Goal: Contribute content

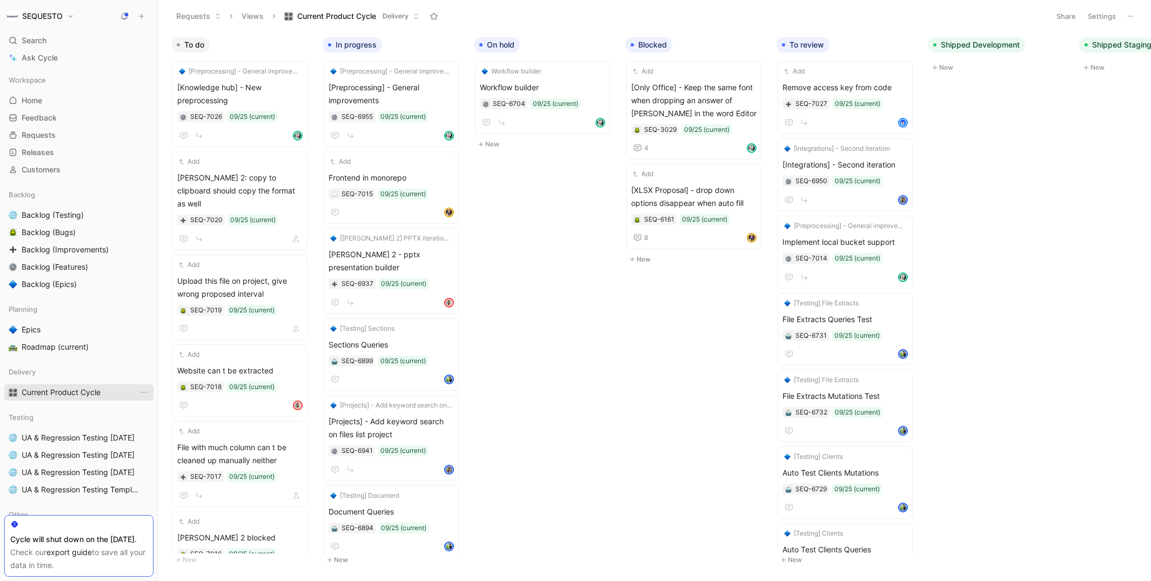
click at [52, 391] on span "Current Product Cycle" at bounding box center [61, 392] width 79 height 11
click at [291, 45] on icon "button" at bounding box center [291, 45] width 6 height 6
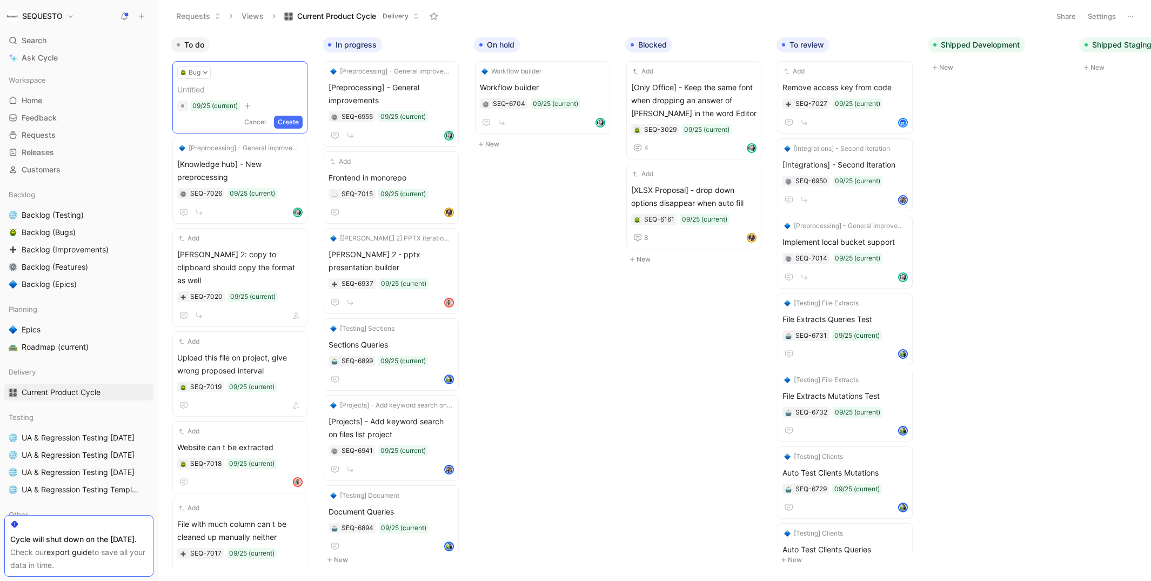
click at [208, 94] on span at bounding box center [239, 89] width 125 height 13
click at [231, 94] on span "Some sections are not" at bounding box center [239, 89] width 125 height 13
click at [296, 86] on span "Some sections sources are not" at bounding box center [239, 89] width 125 height 13
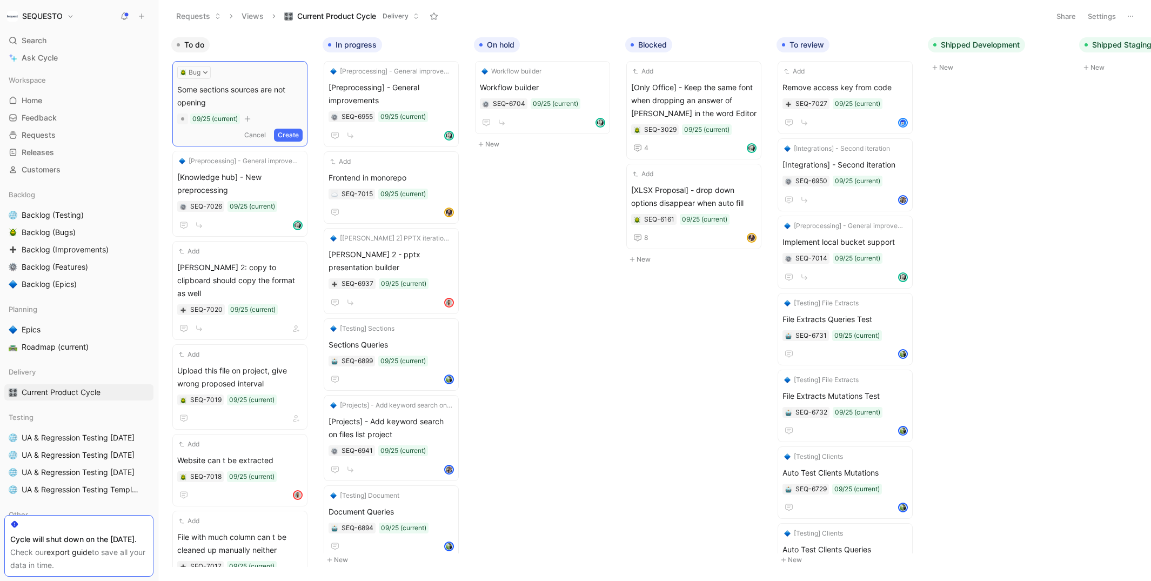
click at [292, 130] on button "Create" at bounding box center [288, 135] width 29 height 13
click at [259, 102] on span "Some sections sources are not opening" at bounding box center [239, 94] width 125 height 26
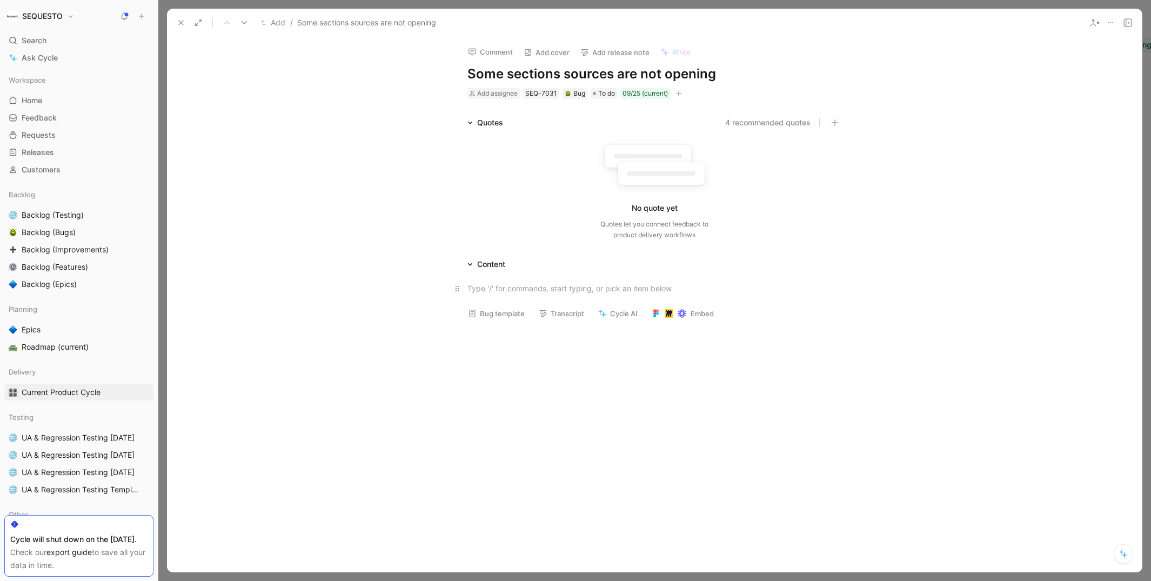
click at [487, 283] on div at bounding box center [655, 288] width 374 height 11
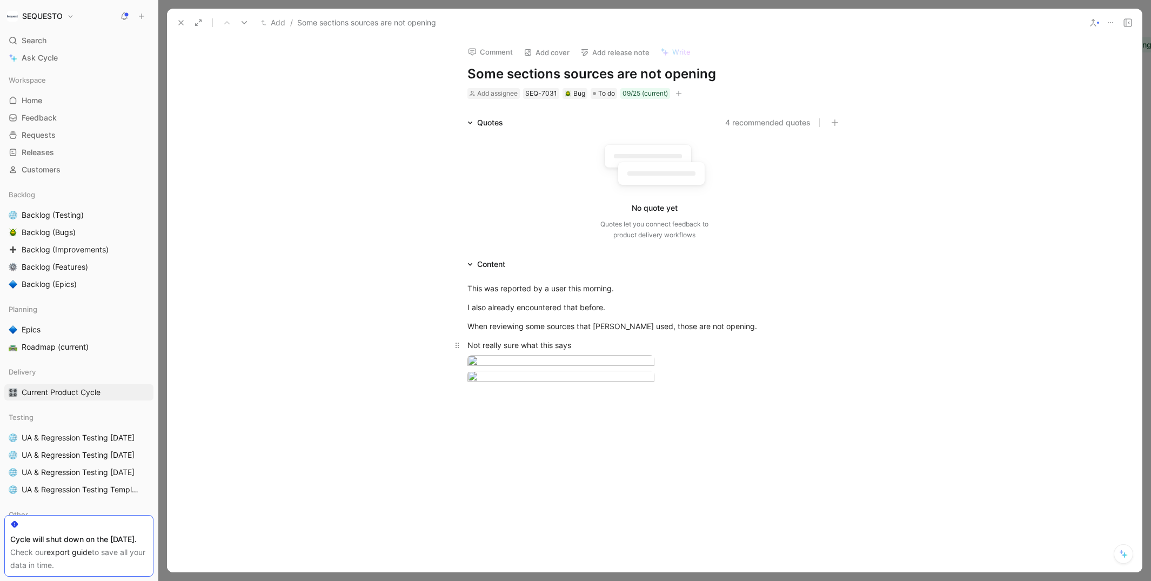
click at [557, 342] on div "Not really sure what this says" at bounding box center [655, 344] width 374 height 11
click at [618, 350] on p "Not really sure what this error says" at bounding box center [654, 345] width 415 height 18
click at [181, 23] on use at bounding box center [181, 23] width 4 height 4
